Goal: Information Seeking & Learning: Learn about a topic

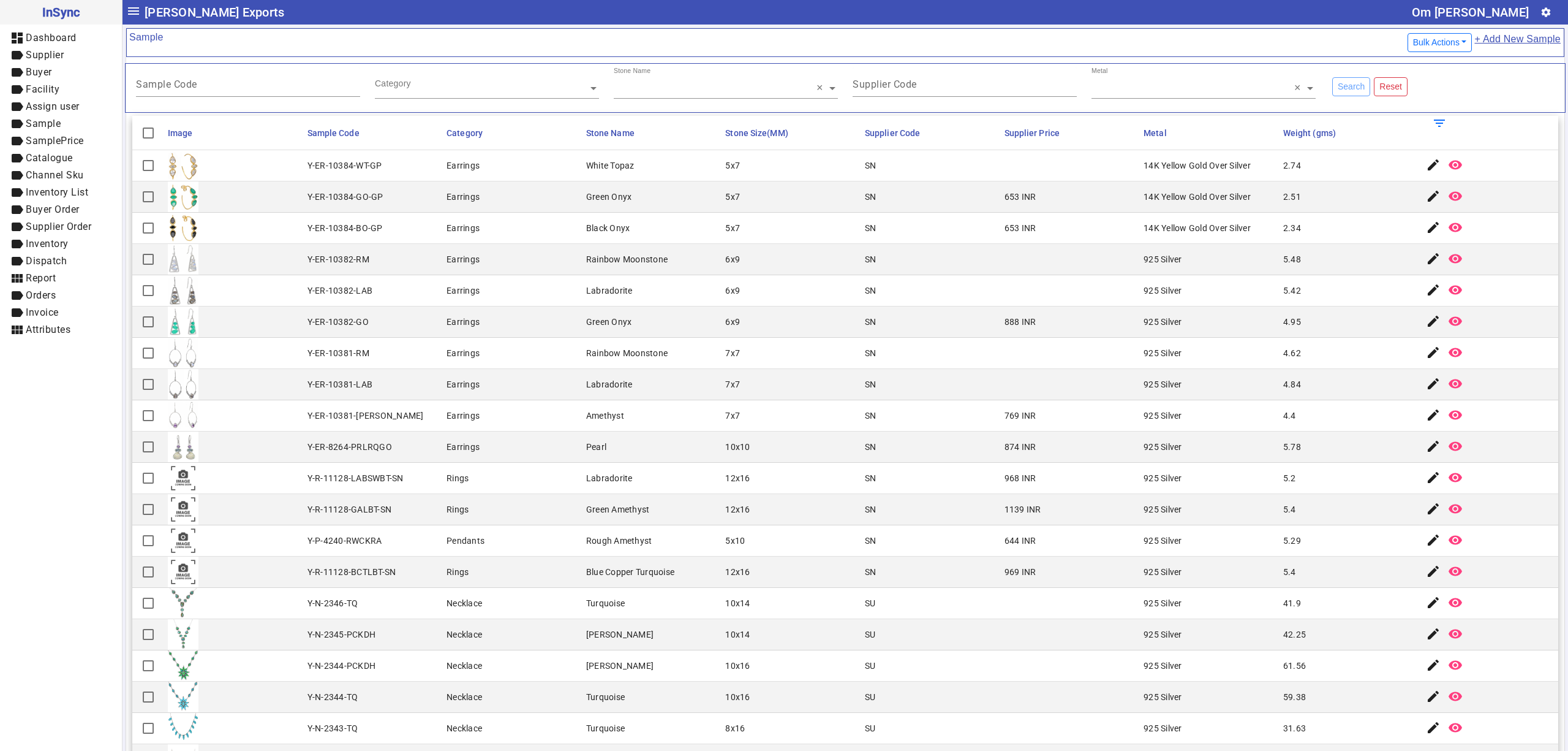
click at [518, 390] on mat-cell "Earrings" at bounding box center [513, 384] width 139 height 31
click at [562, 226] on mat-cell "Earrings" at bounding box center [513, 229] width 139 height 31
click at [584, 337] on mat-cell "Green Onyx" at bounding box center [652, 322] width 139 height 31
click at [778, 456] on mat-cell "10x10" at bounding box center [791, 447] width 139 height 31
click at [807, 273] on mat-cell "6x9" at bounding box center [791, 260] width 139 height 31
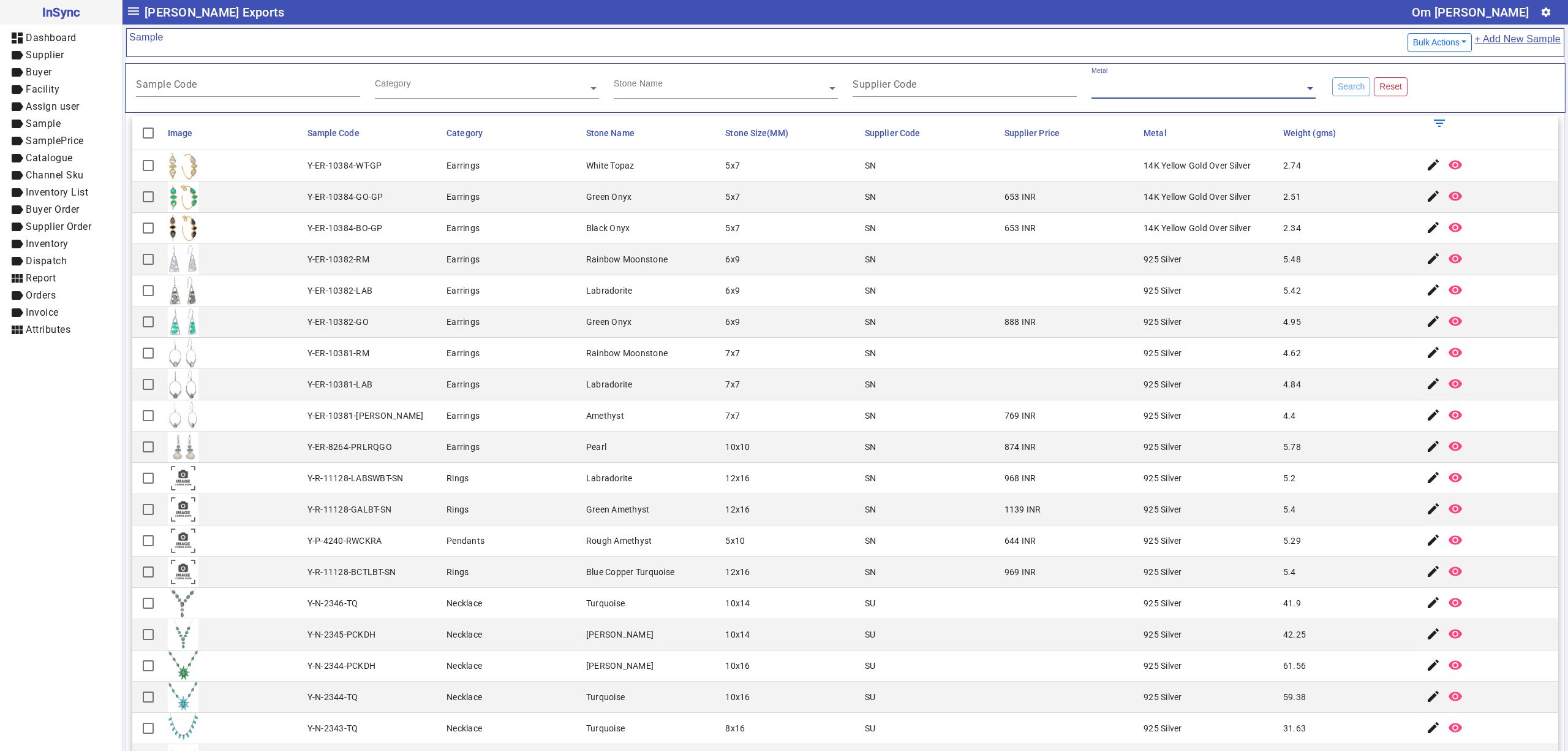
click at [807, 211] on mat-cell "5x7" at bounding box center [791, 197] width 139 height 31
click at [640, 520] on mat-cell "Green Amethyst" at bounding box center [652, 510] width 139 height 31
click at [815, 448] on mat-cell "10x10" at bounding box center [791, 447] width 139 height 31
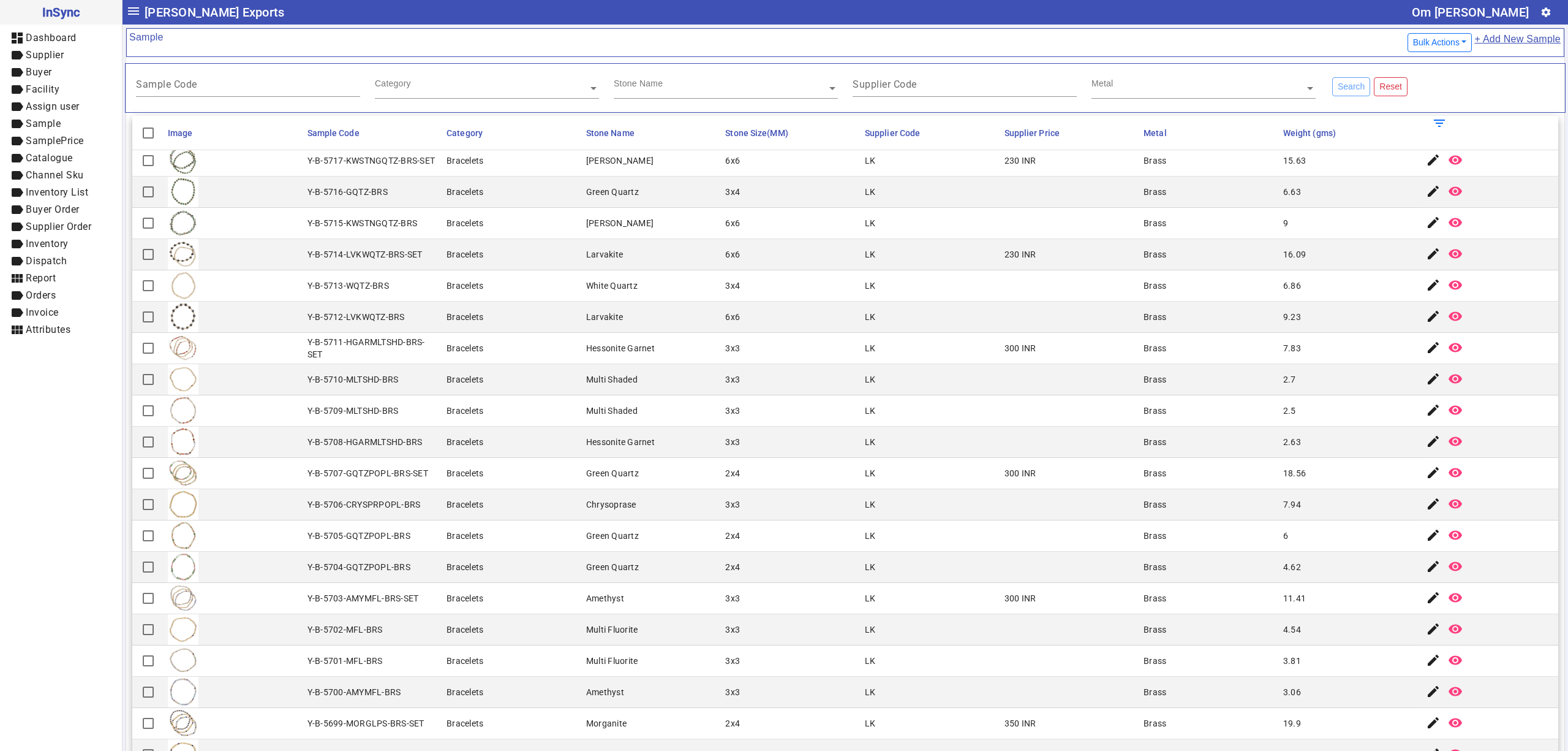
scroll to position [130, 0]
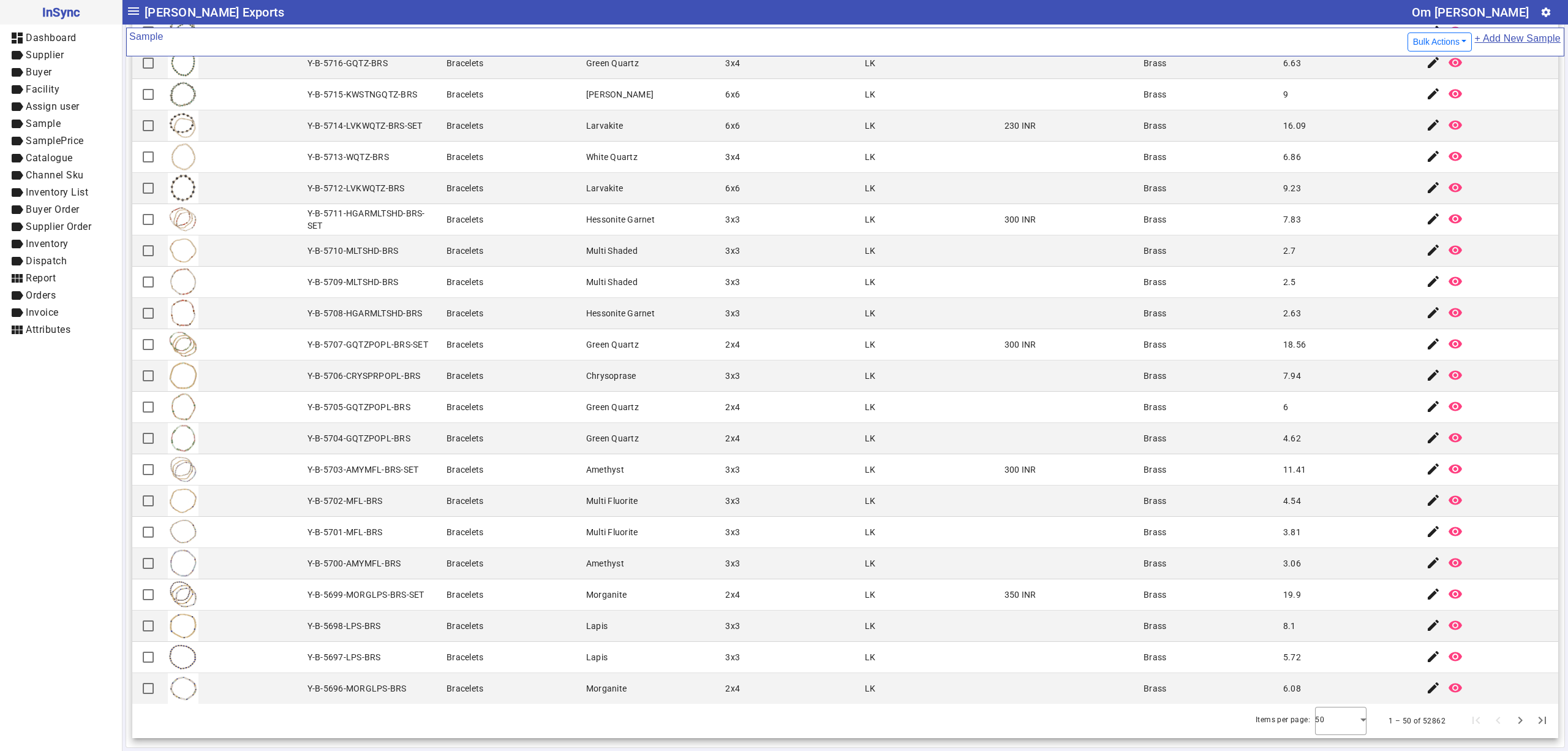
drag, startPoint x: 837, startPoint y: 483, endPoint x: 810, endPoint y: 467, distance: 31.4
click at [504, 253] on mat-cell "Bracelets" at bounding box center [513, 251] width 139 height 31
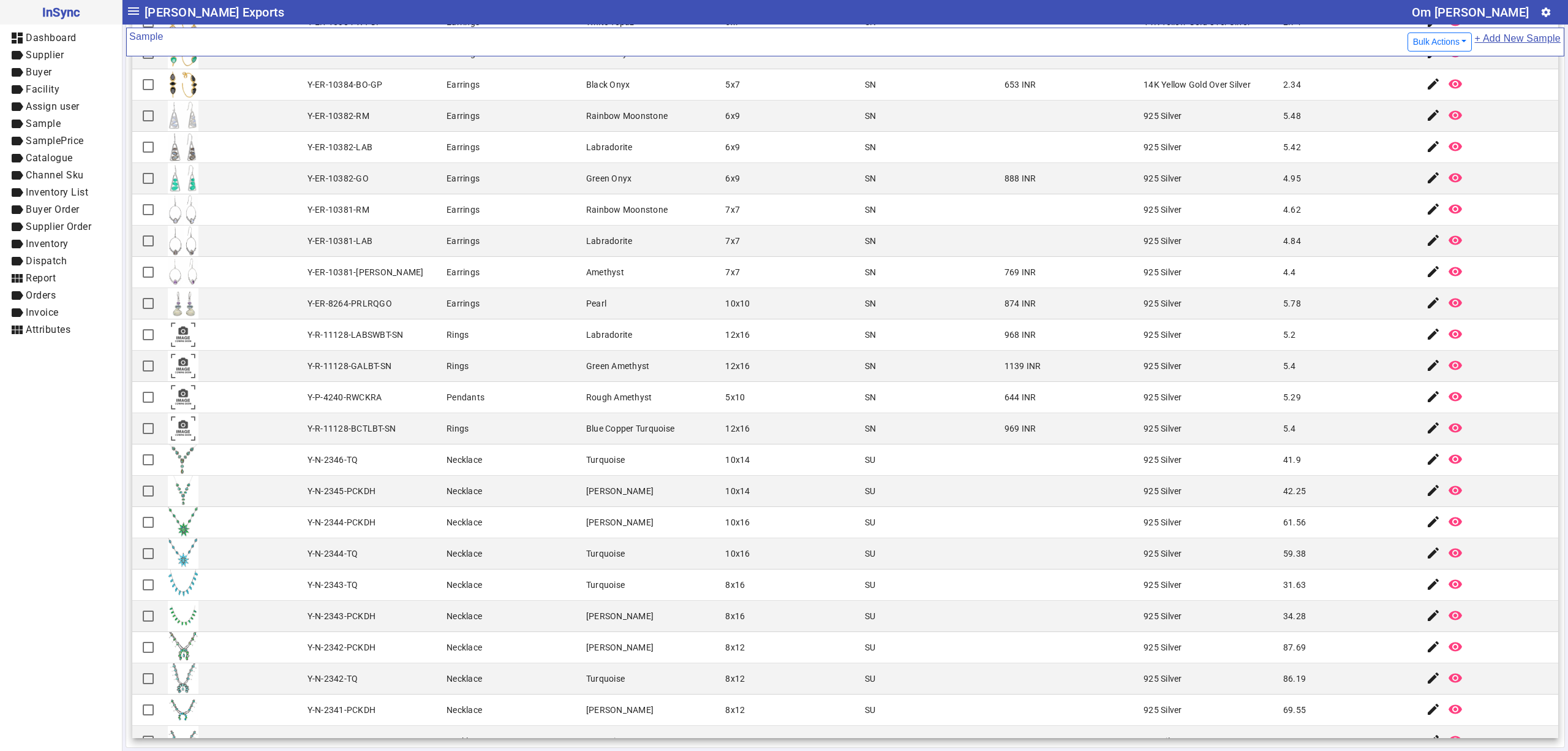
scroll to position [0, 0]
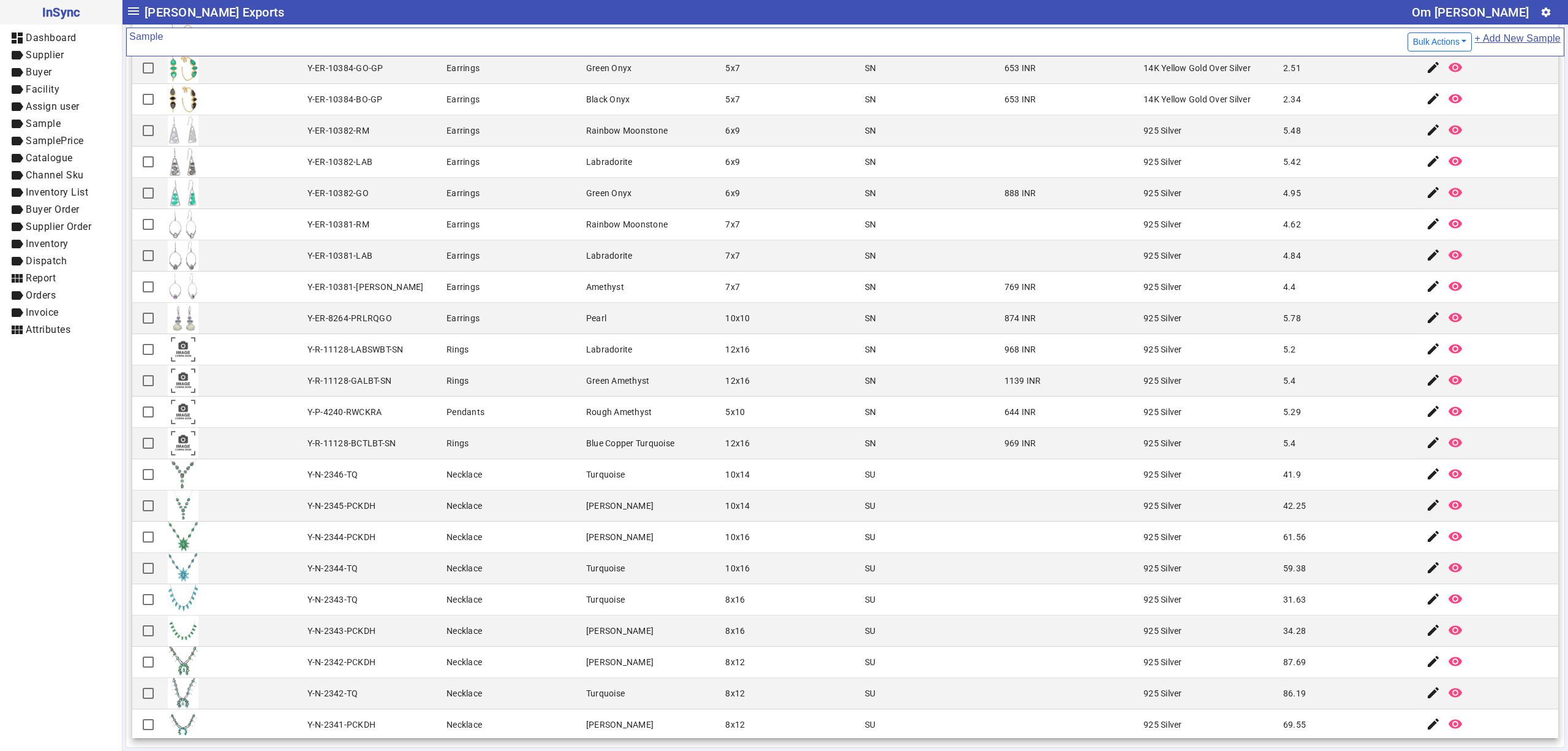
click at [563, 265] on mat-cell "Earrings" at bounding box center [513, 256] width 139 height 31
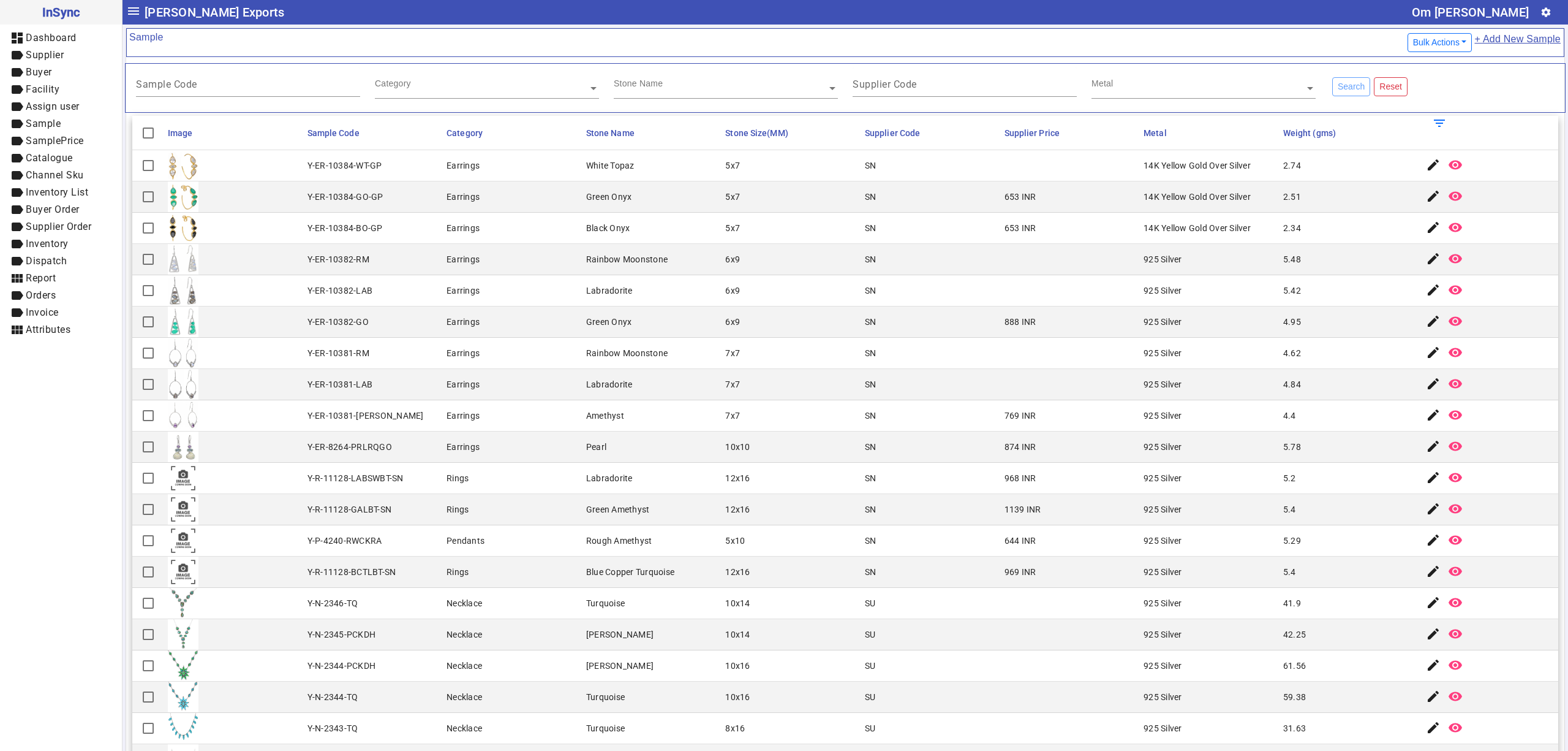
click at [665, 383] on mat-cell "Labradorite" at bounding box center [652, 384] width 139 height 31
click at [733, 425] on mat-cell "7x7" at bounding box center [791, 416] width 139 height 31
click at [457, 168] on div "Earrings" at bounding box center [463, 165] width 33 height 12
click at [741, 375] on mat-cell "7x7" at bounding box center [791, 384] width 139 height 31
click at [443, 258] on mat-cell "Earrings" at bounding box center [513, 260] width 139 height 31
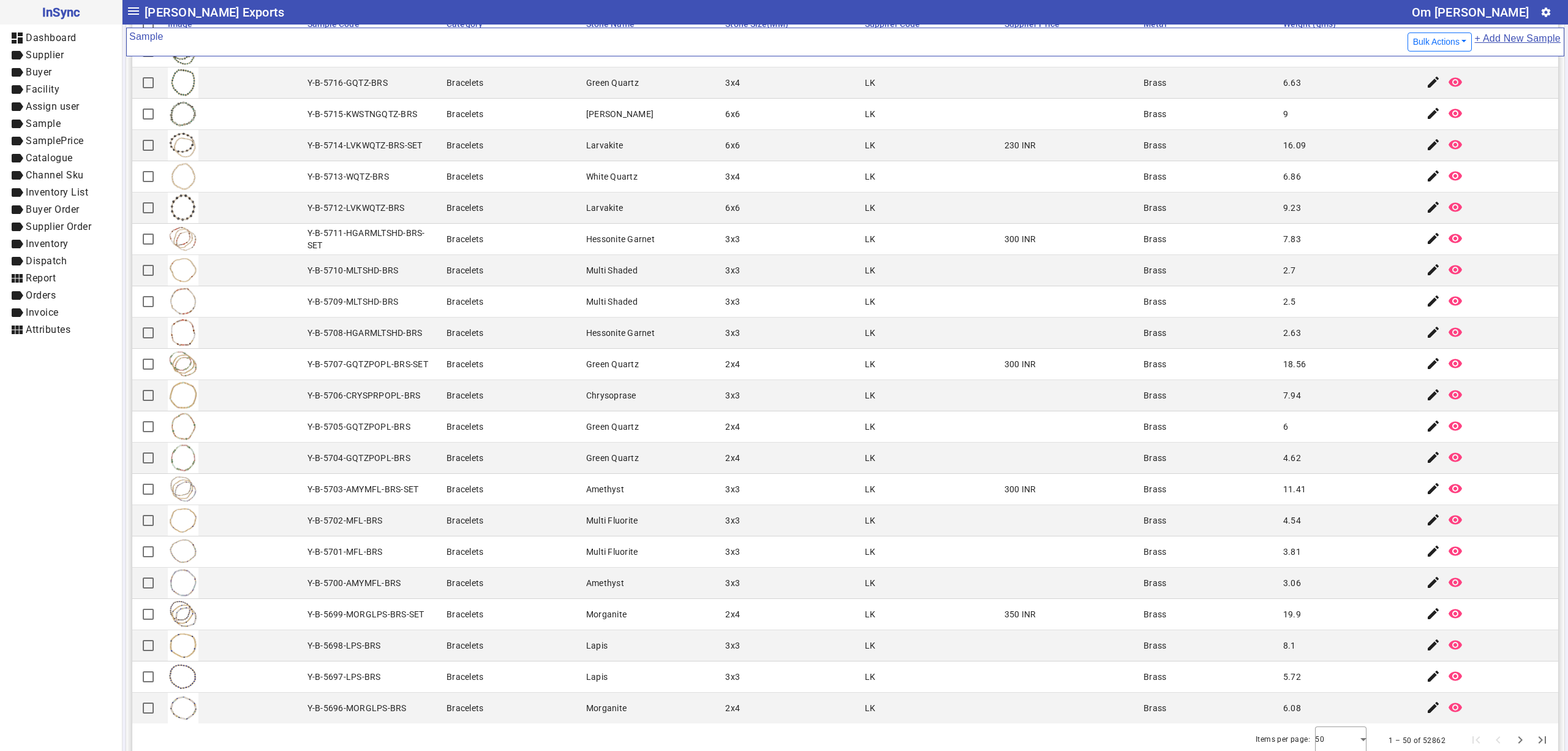
scroll to position [130, 0]
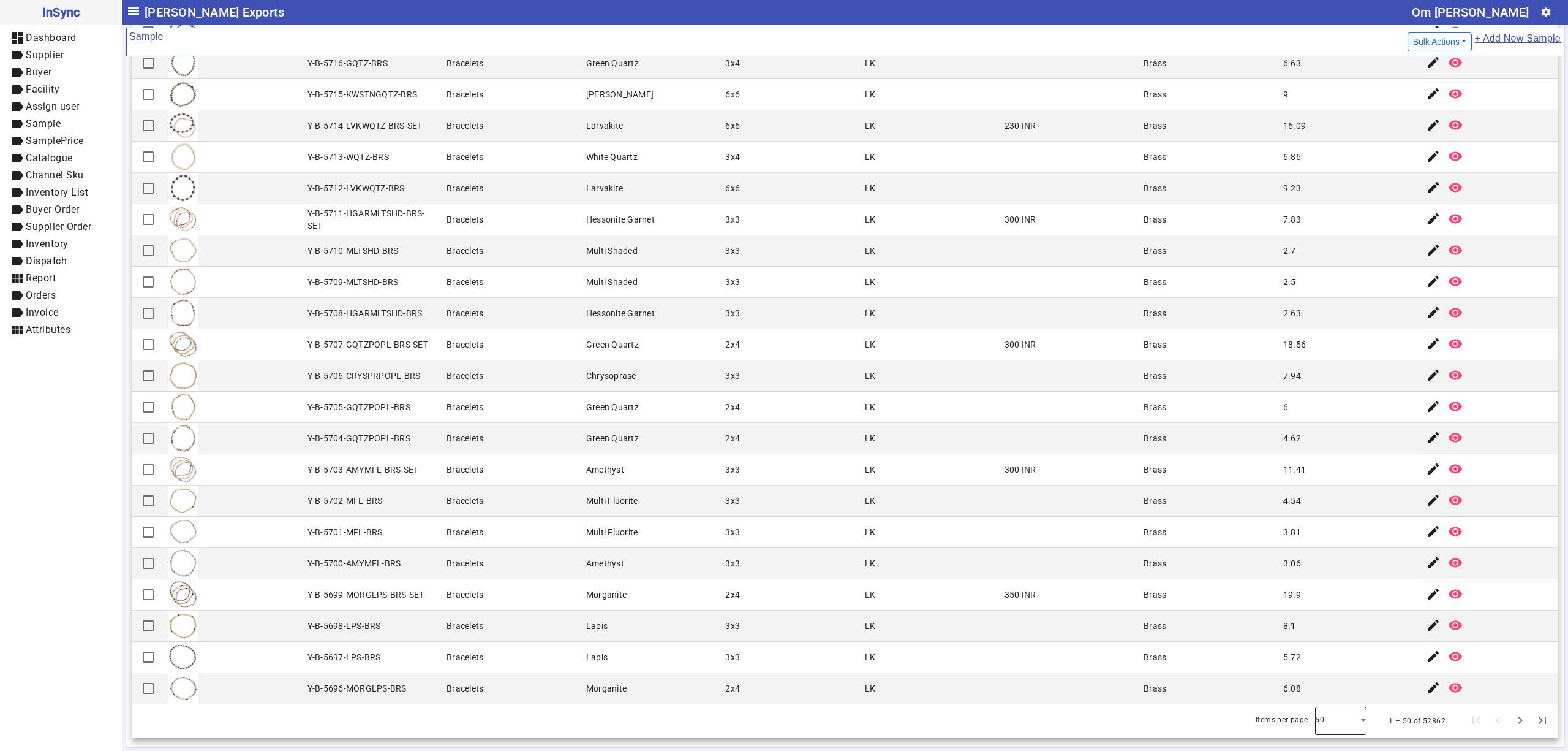
click at [1315, 723] on div at bounding box center [1341, 720] width 51 height 29
click at [1303, 692] on span "100" at bounding box center [1310, 686] width 18 height 15
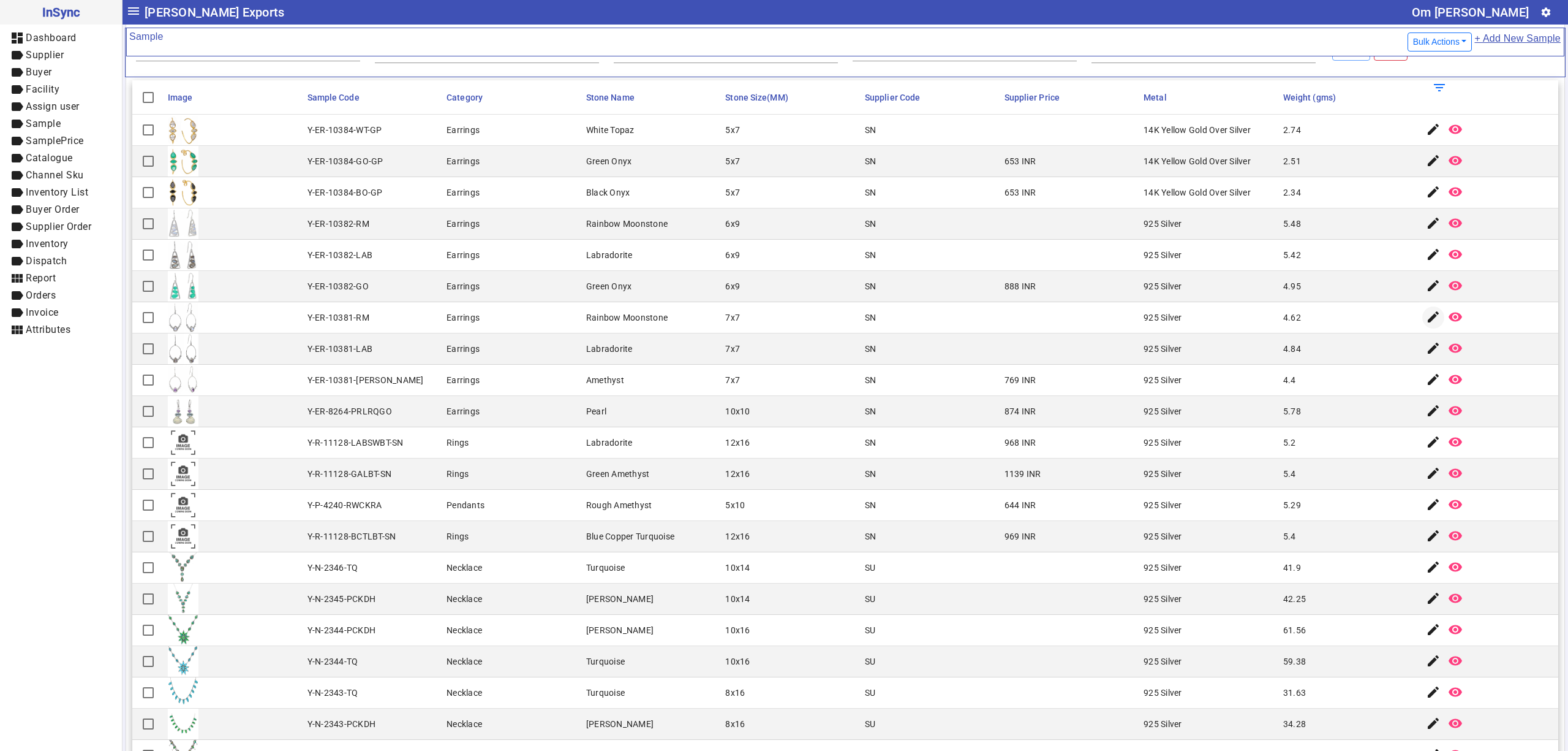
scroll to position [0, 0]
